Goal: Entertainment & Leisure: Consume media (video, audio)

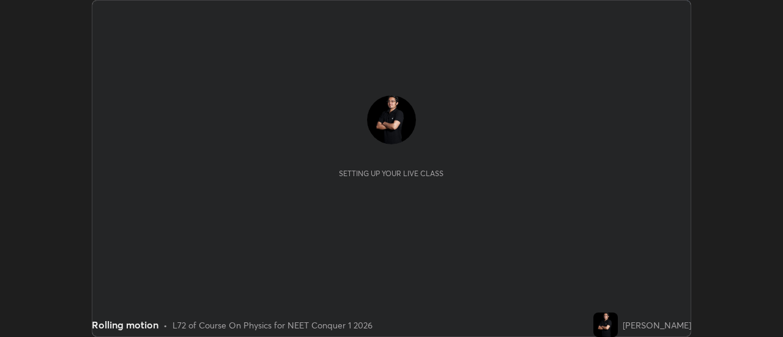
scroll to position [337, 782]
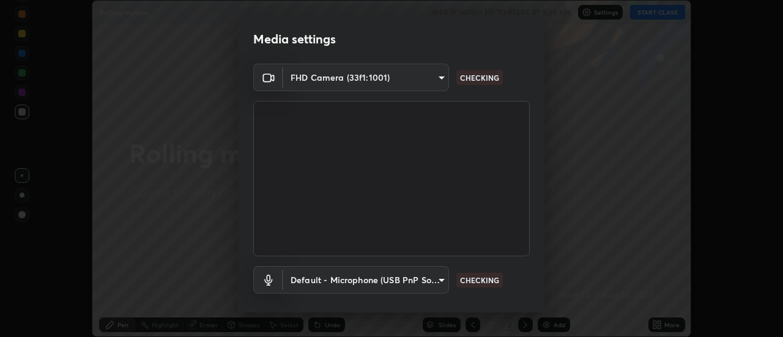
click at [505, 204] on video at bounding box center [391, 178] width 276 height 155
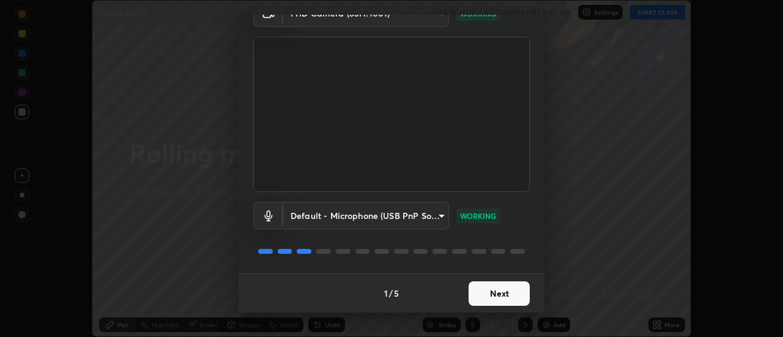
click at [506, 294] on button "Next" at bounding box center [499, 293] width 61 height 24
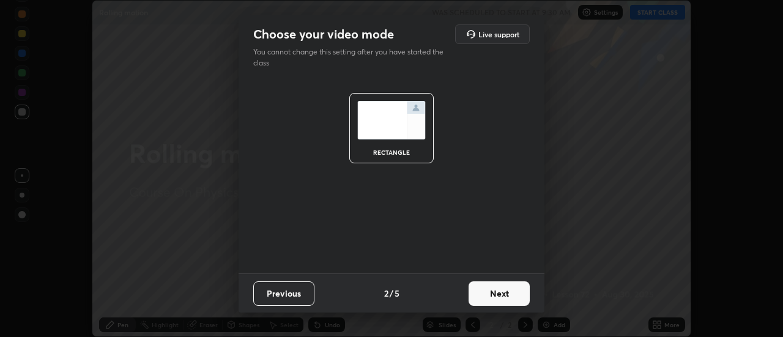
click at [510, 290] on button "Next" at bounding box center [499, 293] width 61 height 24
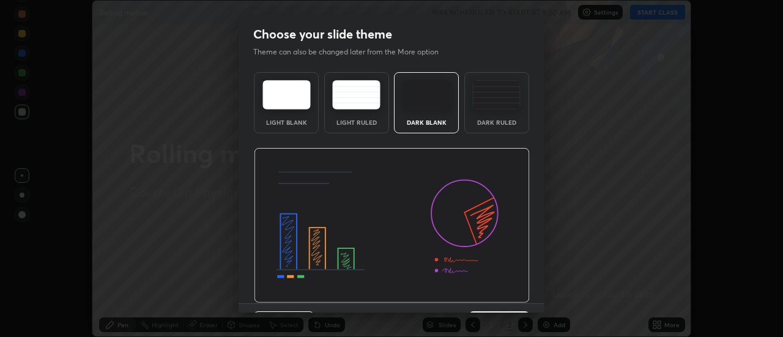
scroll to position [30, 0]
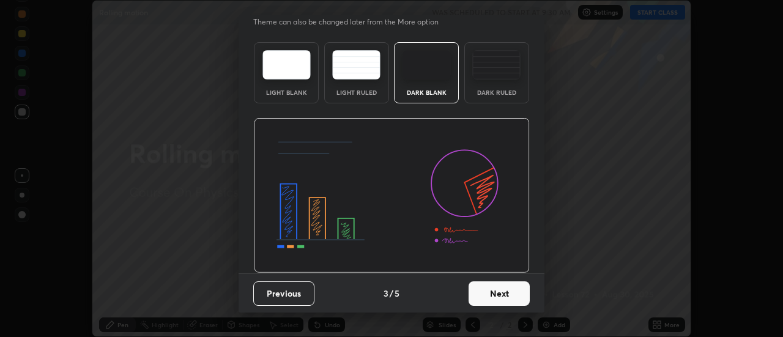
click at [505, 294] on button "Next" at bounding box center [499, 293] width 61 height 24
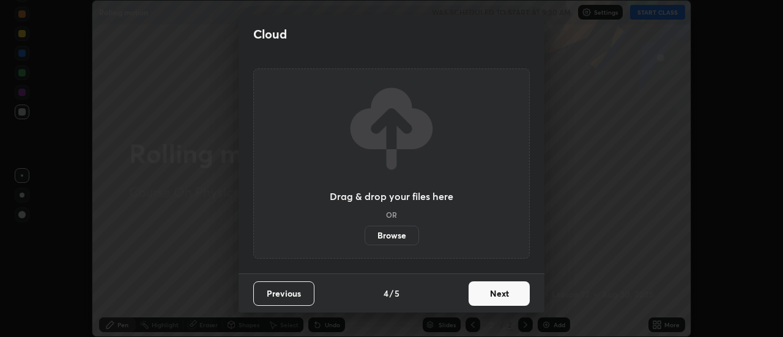
click at [503, 295] on button "Next" at bounding box center [499, 293] width 61 height 24
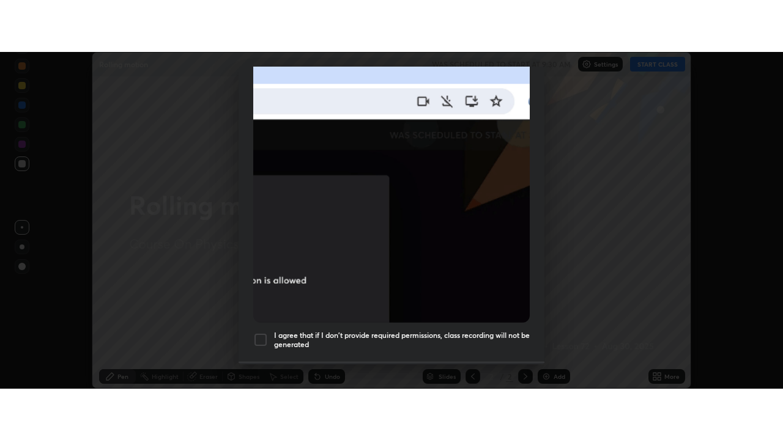
scroll to position [314, 0]
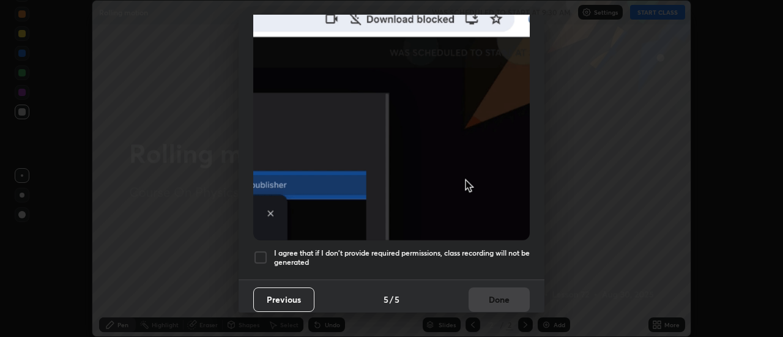
click at [469, 248] on h5 "I agree that if I don't provide required permissions, class recording will not …" at bounding box center [402, 257] width 256 height 19
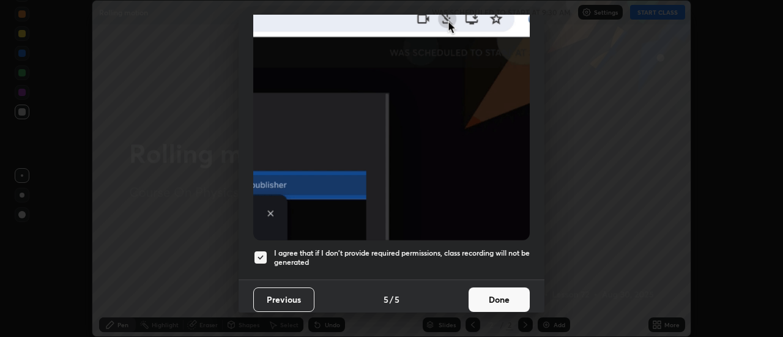
click at [506, 295] on button "Done" at bounding box center [499, 299] width 61 height 24
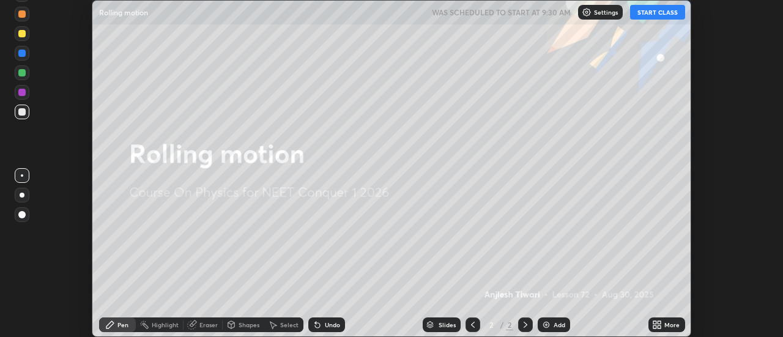
click at [664, 322] on div "More" at bounding box center [666, 324] width 37 height 15
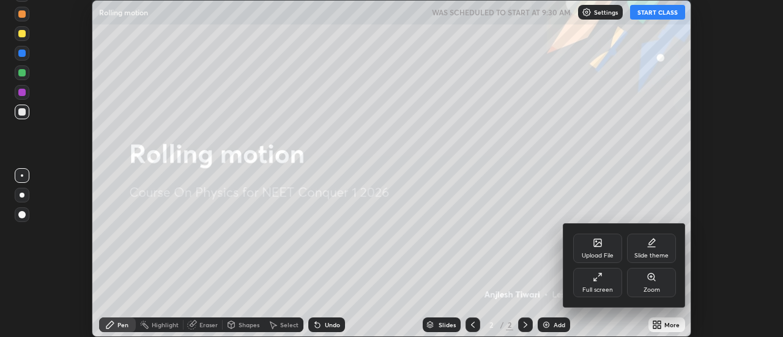
click at [610, 280] on div "Full screen" at bounding box center [597, 282] width 49 height 29
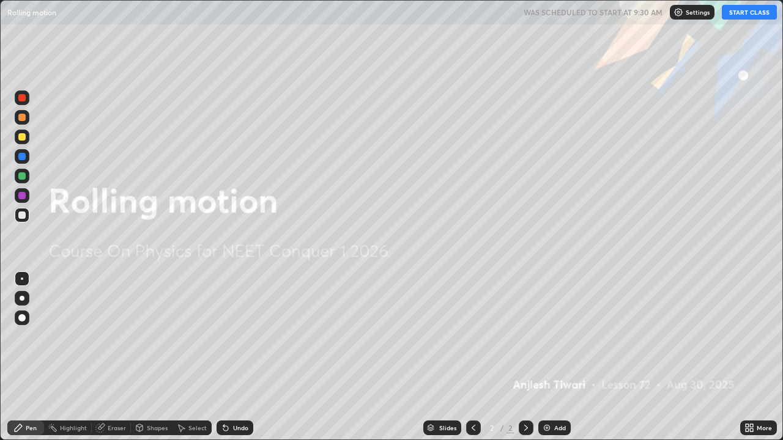
scroll to position [440, 783]
click at [233, 336] on div "Undo" at bounding box center [240, 428] width 15 height 6
click at [472, 336] on icon at bounding box center [474, 428] width 10 height 10
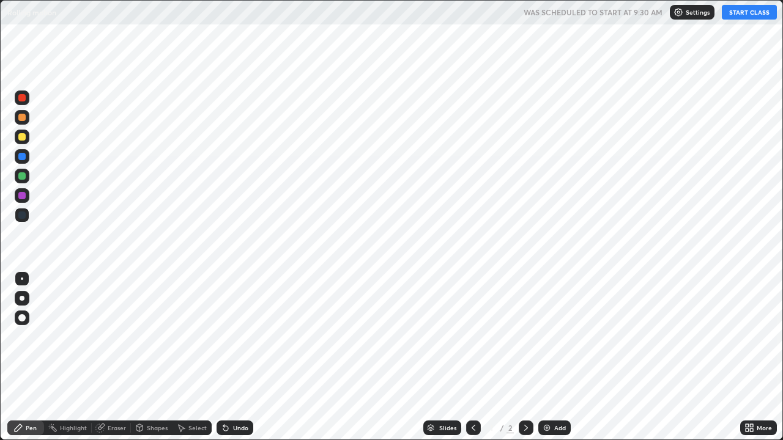
click at [525, 336] on icon at bounding box center [526, 428] width 10 height 10
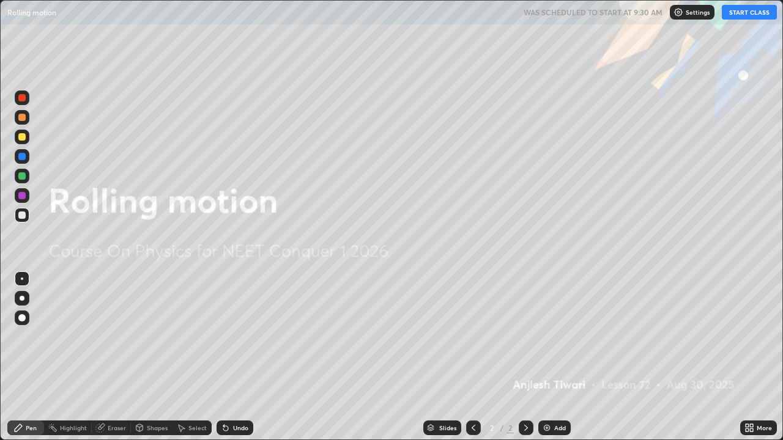
click at [526, 336] on icon at bounding box center [526, 428] width 10 height 10
click at [557, 336] on div "Add" at bounding box center [560, 428] width 12 height 6
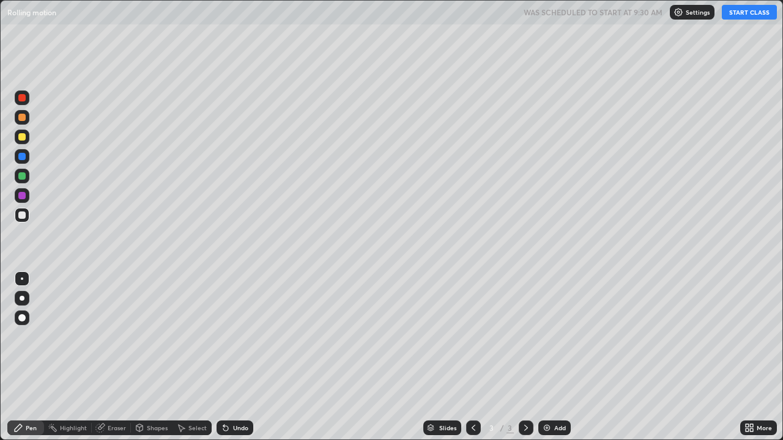
click at [700, 14] on p "Settings" at bounding box center [698, 12] width 24 height 6
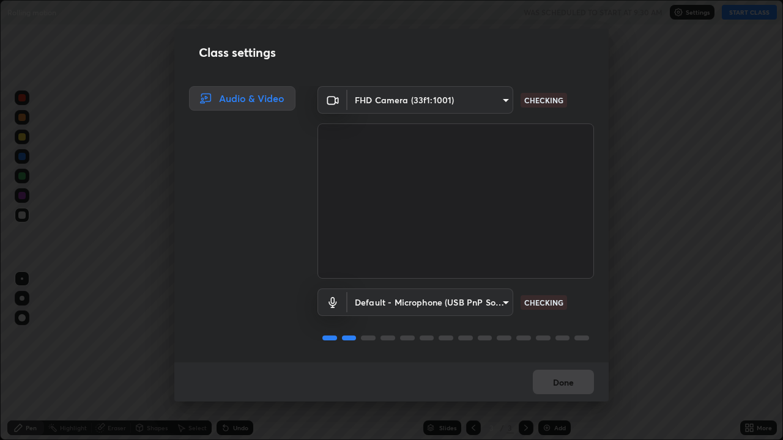
scroll to position [1, 0]
click at [580, 336] on button "Done" at bounding box center [563, 382] width 61 height 24
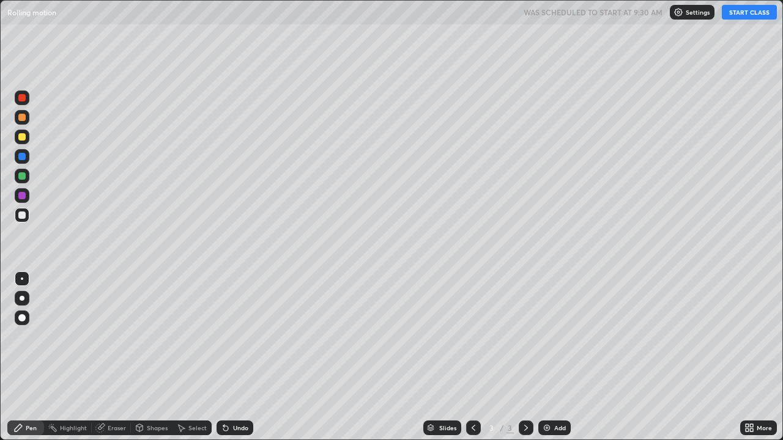
click at [755, 336] on div "More" at bounding box center [758, 428] width 37 height 15
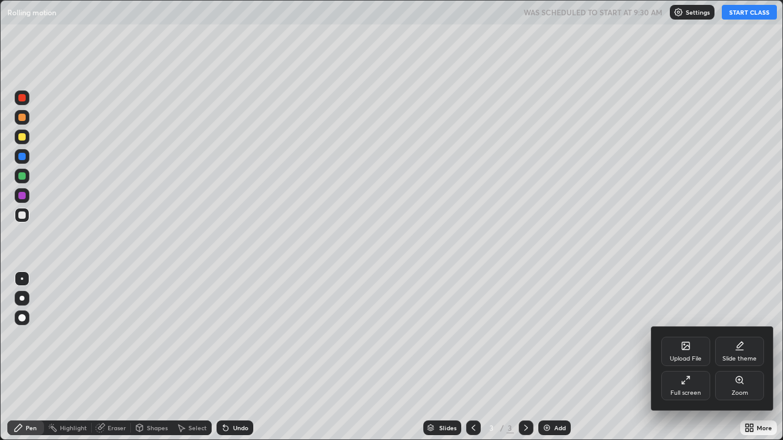
click at [746, 336] on div "Slide theme" at bounding box center [739, 359] width 34 height 6
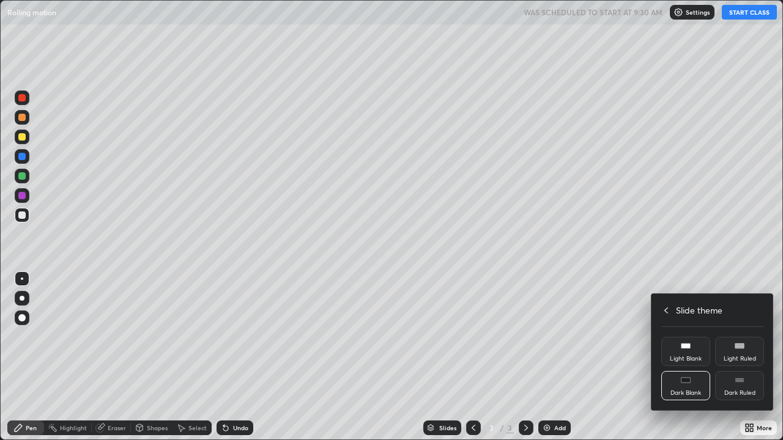
click at [744, 336] on div "Light Ruled" at bounding box center [740, 359] width 32 height 6
click at [741, 336] on icon at bounding box center [740, 381] width 10 height 10
click at [744, 336] on div "Dark Ruled" at bounding box center [739, 385] width 49 height 29
click at [752, 336] on div at bounding box center [391, 220] width 783 height 440
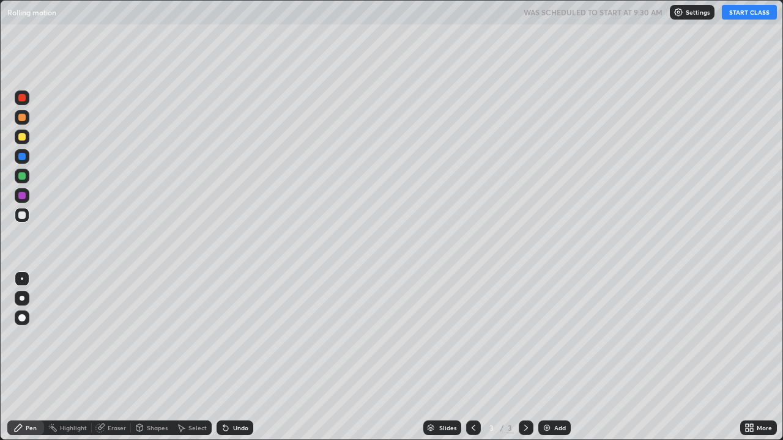
click at [544, 336] on img at bounding box center [547, 428] width 10 height 10
click at [472, 336] on icon at bounding box center [474, 428] width 4 height 6
click at [472, 336] on icon at bounding box center [474, 428] width 10 height 10
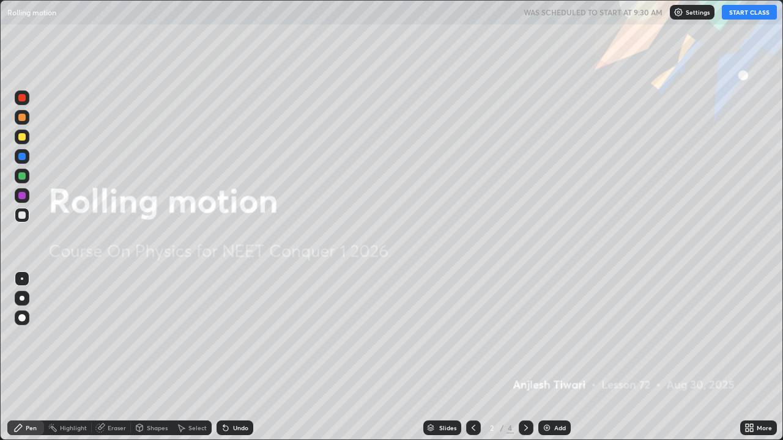
click at [525, 336] on icon at bounding box center [526, 428] width 10 height 10
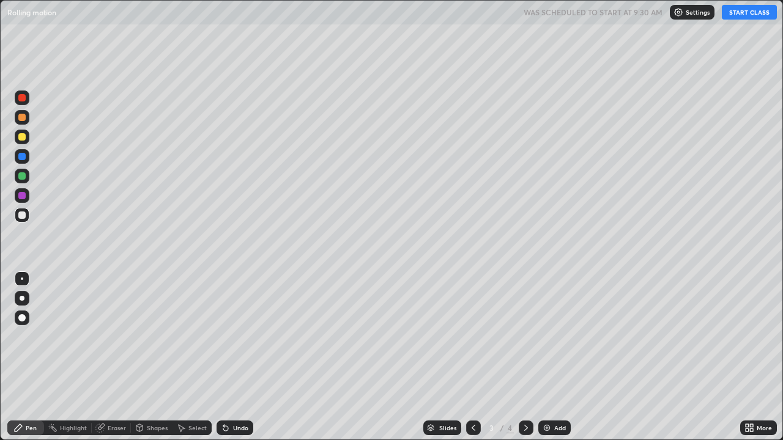
click at [454, 336] on div "Slides" at bounding box center [447, 428] width 17 height 6
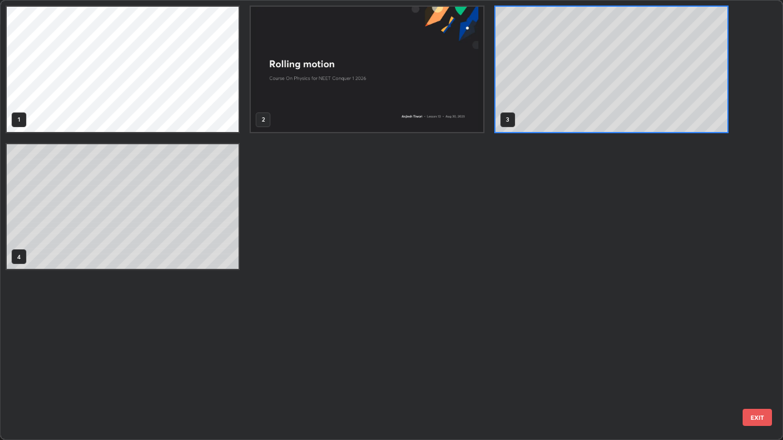
scroll to position [436, 776]
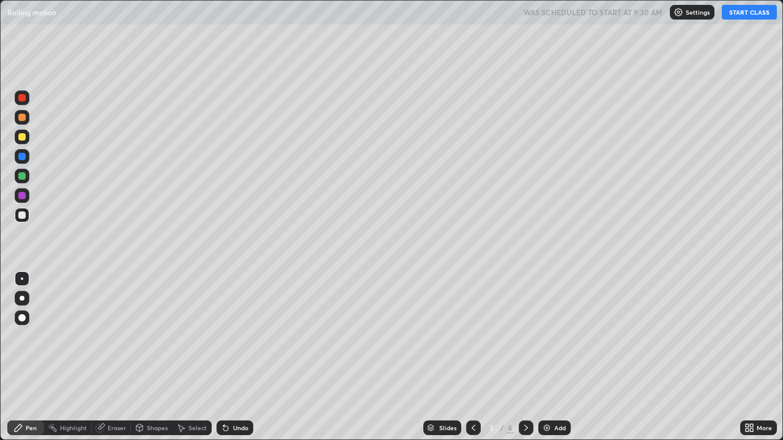
click at [473, 336] on icon at bounding box center [474, 428] width 10 height 10
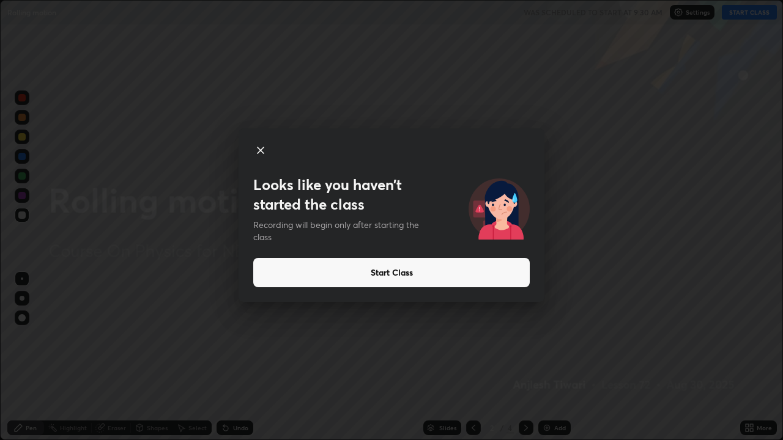
click at [259, 149] on icon at bounding box center [261, 150] width 6 height 6
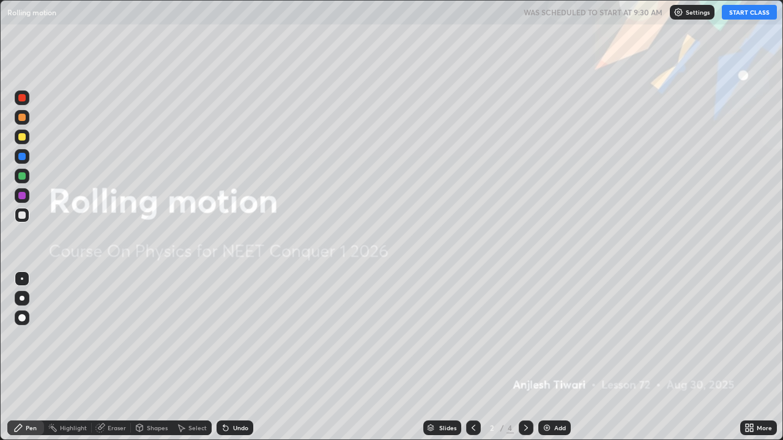
click at [750, 336] on icon at bounding box center [751, 430] width 3 height 3
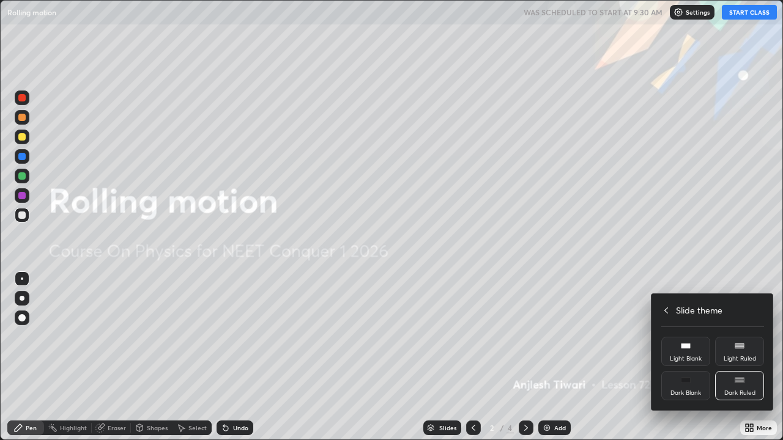
click at [749, 336] on div at bounding box center [391, 220] width 783 height 440
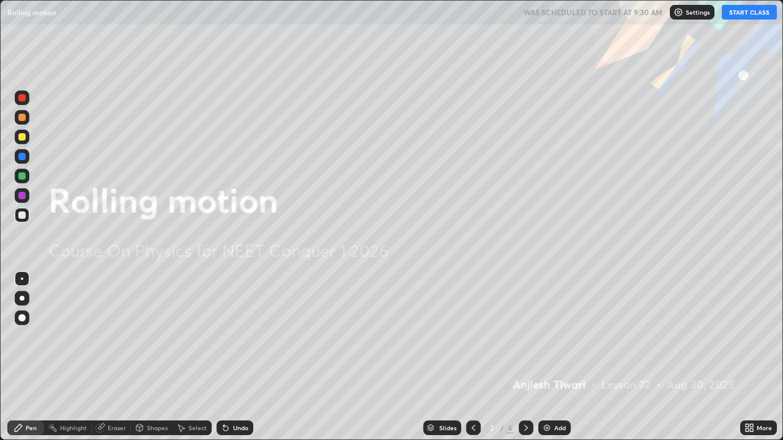
click at [747, 336] on icon at bounding box center [747, 426] width 3 height 3
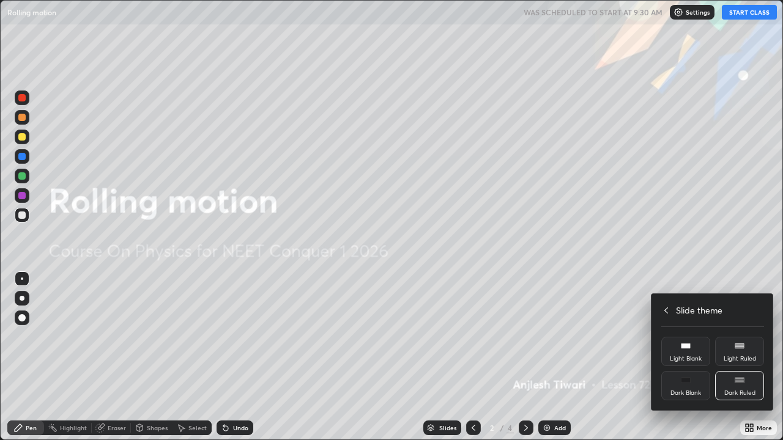
click at [754, 336] on div at bounding box center [391, 220] width 783 height 440
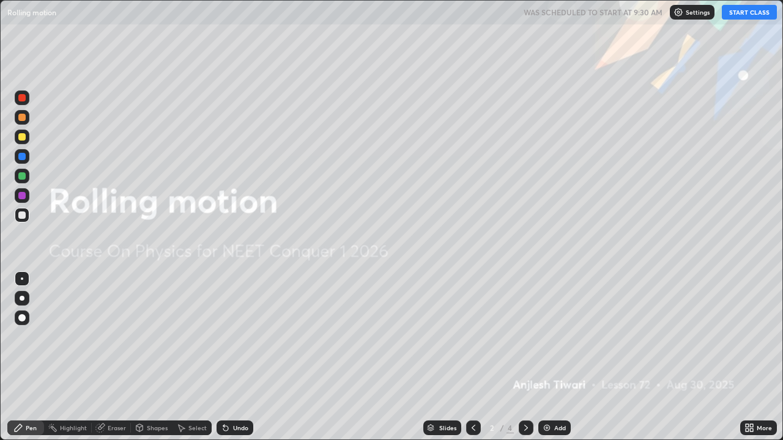
click at [525, 336] on icon at bounding box center [526, 428] width 10 height 10
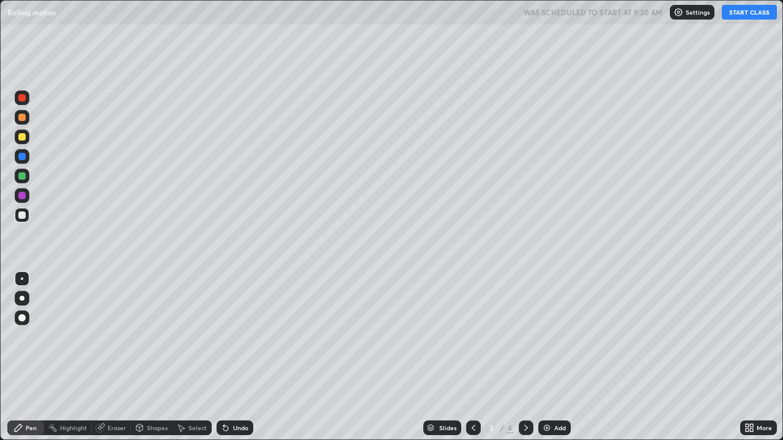
click at [752, 336] on icon at bounding box center [751, 426] width 3 height 3
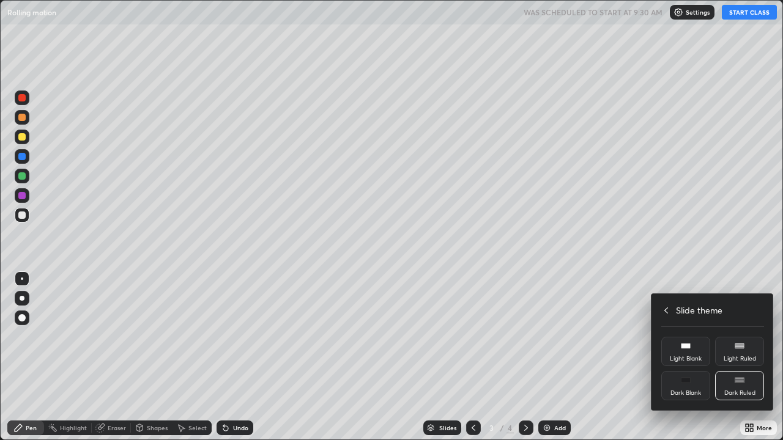
click at [751, 336] on div at bounding box center [391, 220] width 783 height 440
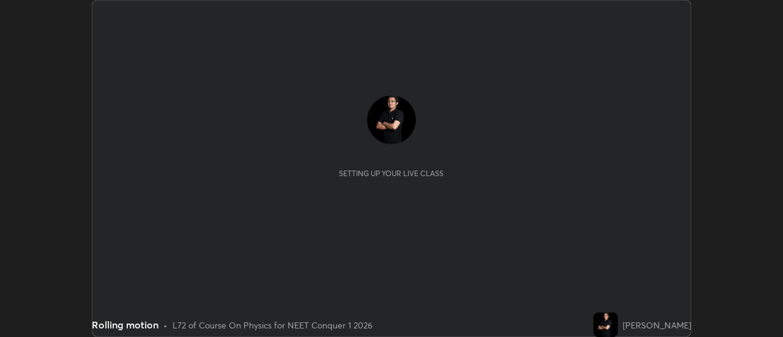
scroll to position [337, 783]
